Goal: Find specific page/section: Find specific page/section

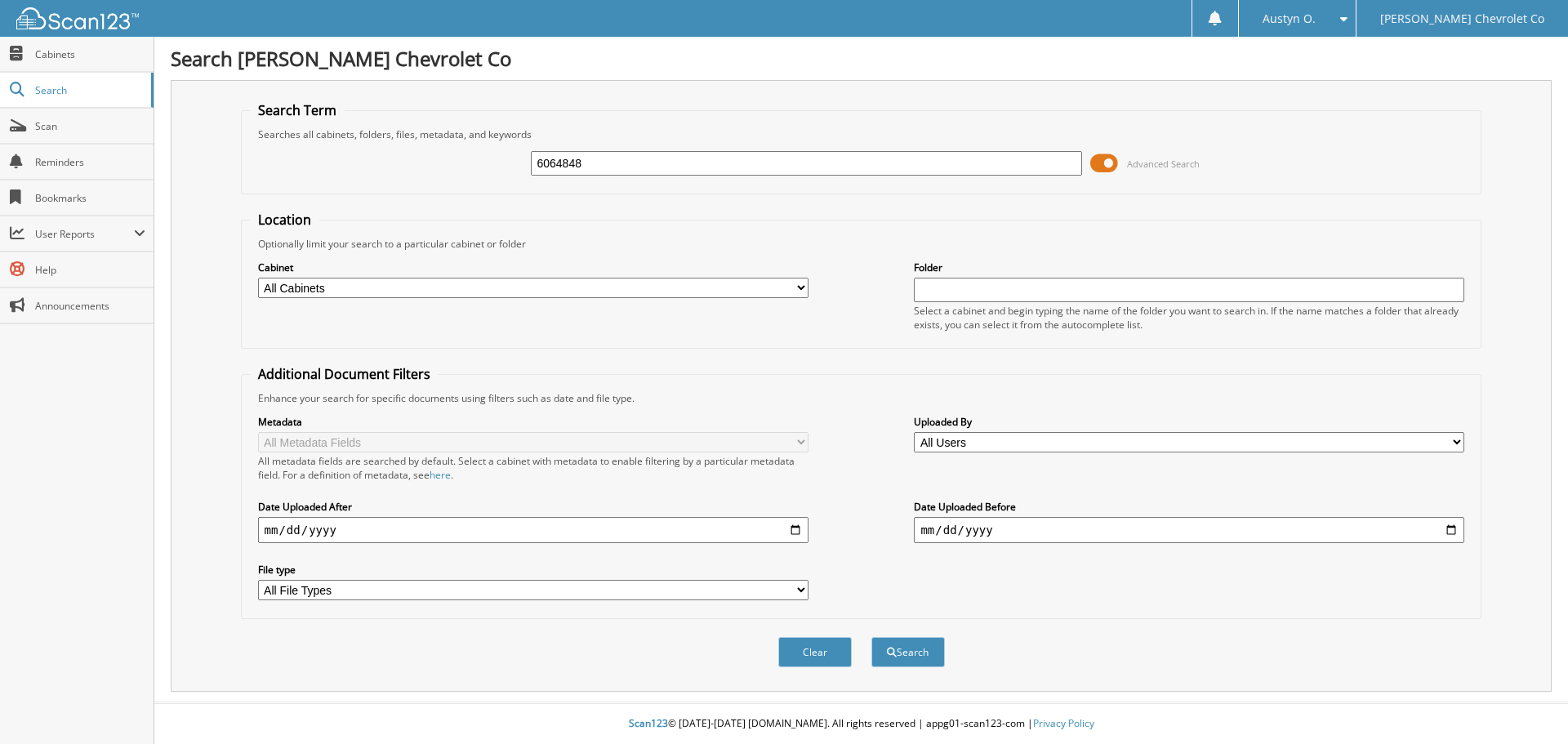
type input "6064848"
click at [871, 637] on button "Search" at bounding box center [908, 652] width 74 height 31
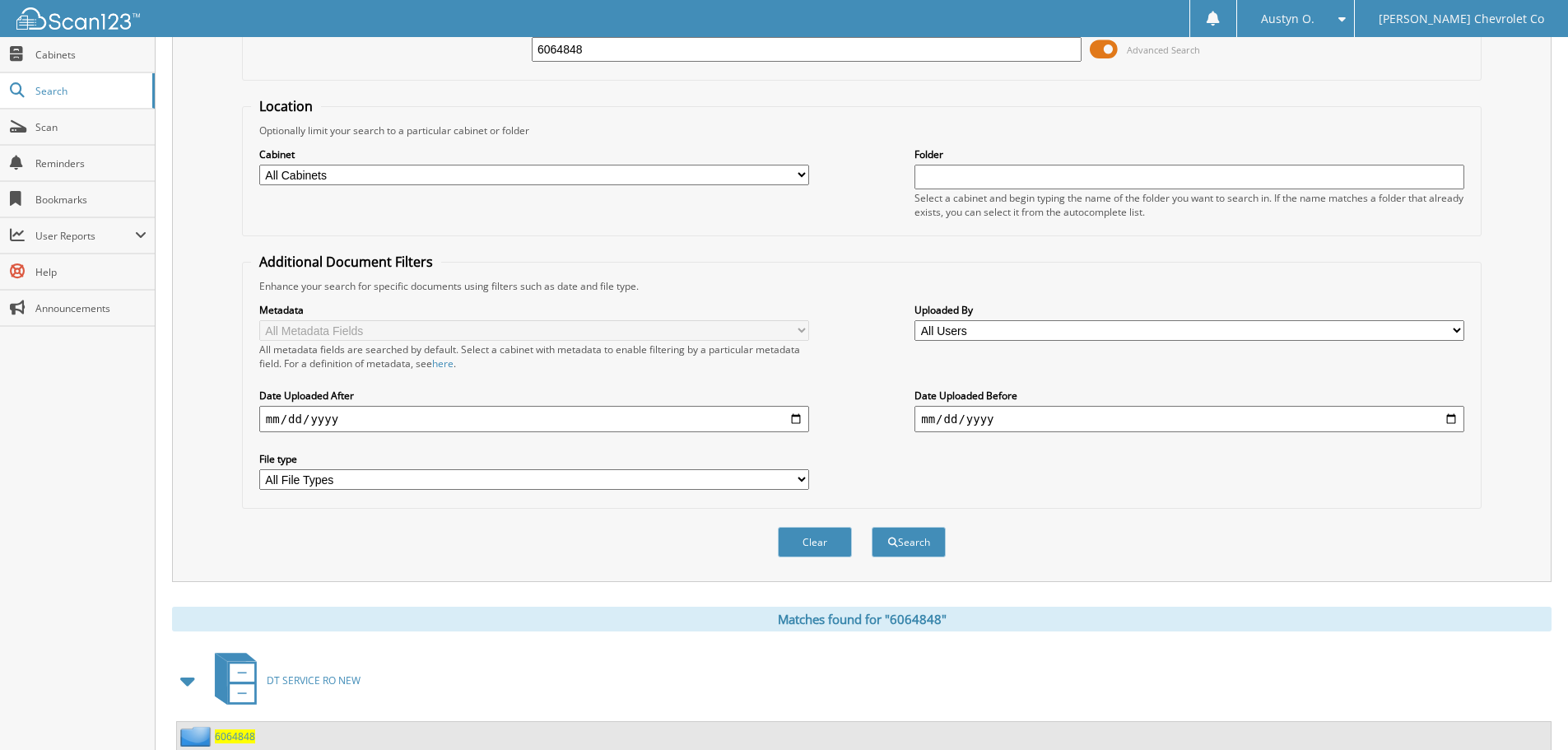
scroll to position [235, 0]
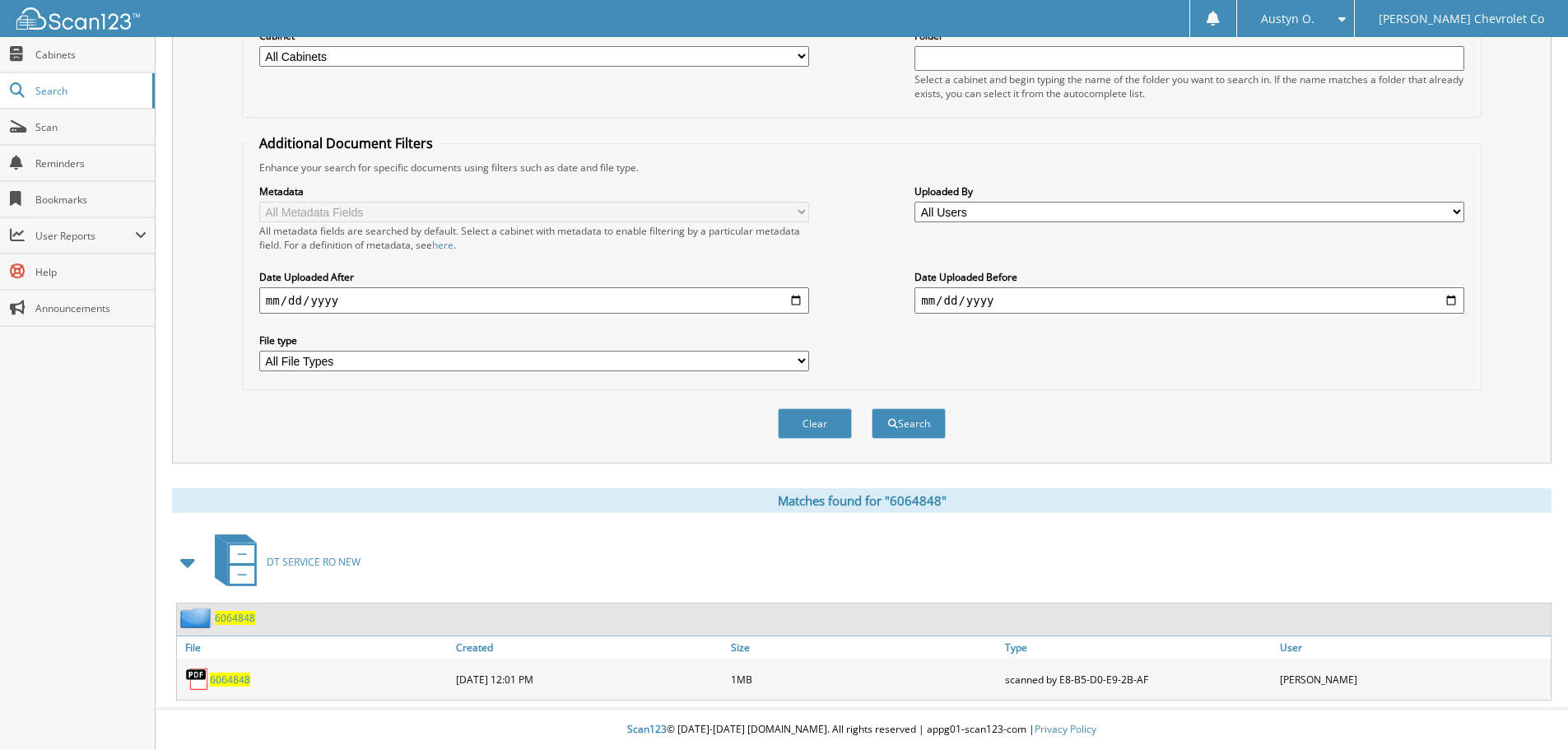
click at [240, 683] on span "6064848" at bounding box center [230, 679] width 40 height 14
click at [1327, 75] on div "Select a cabinet and begin typing the name of the folder you want to search in.…" at bounding box center [1189, 86] width 550 height 28
